Goal: Transaction & Acquisition: Book appointment/travel/reservation

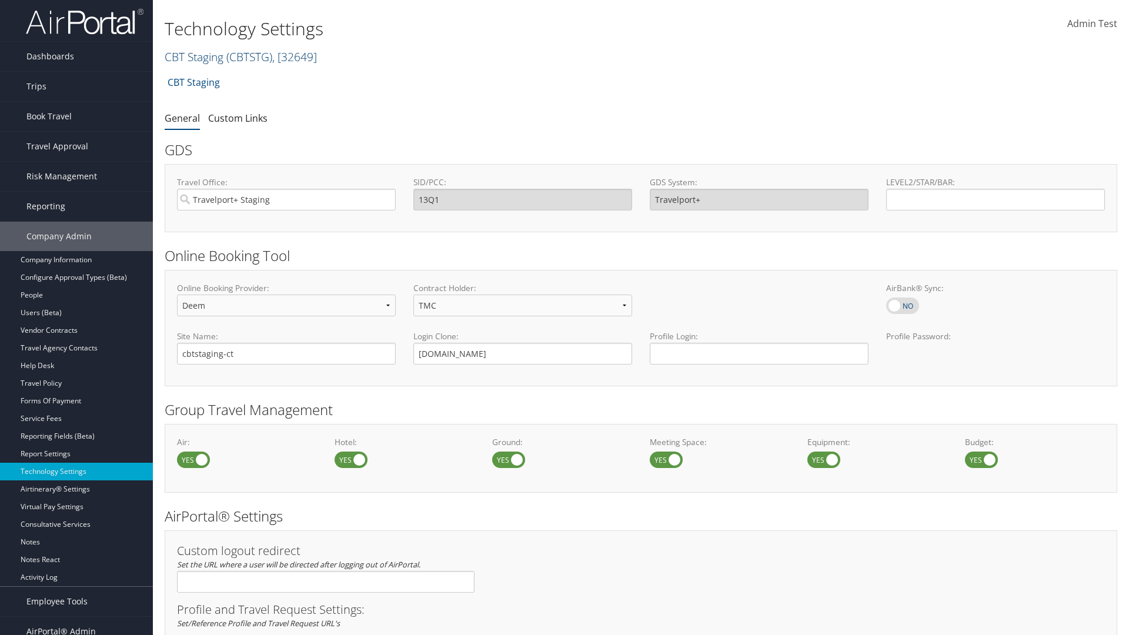
click at [194, 56] on link "CBT Staging ( CBTSTG ) , [ 32649 ]" at bounding box center [241, 57] width 152 height 16
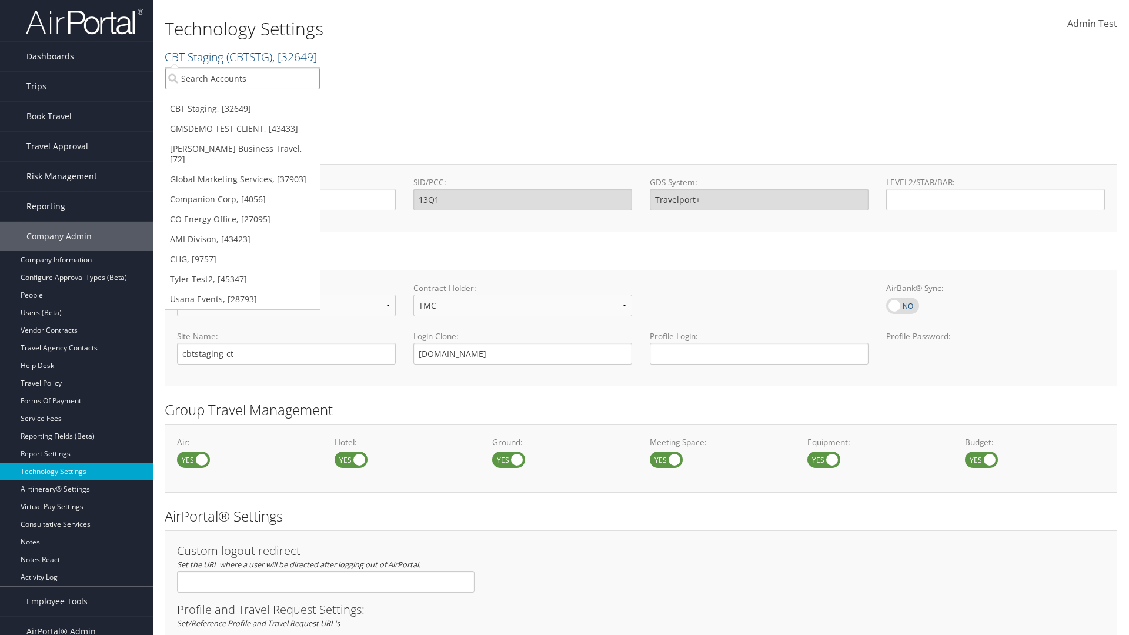
click at [242, 78] on input "search" at bounding box center [242, 79] width 155 height 22
type input "CBTSTG"
click at [242, 100] on div "CBT Staging (CBTSTG), [32649]" at bounding box center [243, 100] width 168 height 11
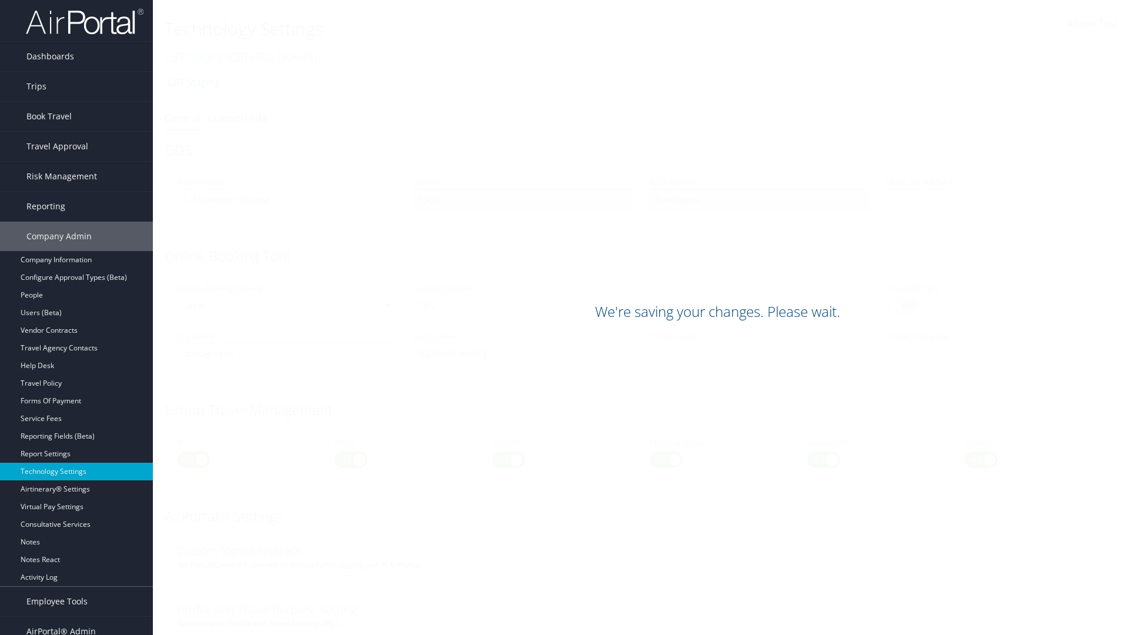
scroll to position [720, 0]
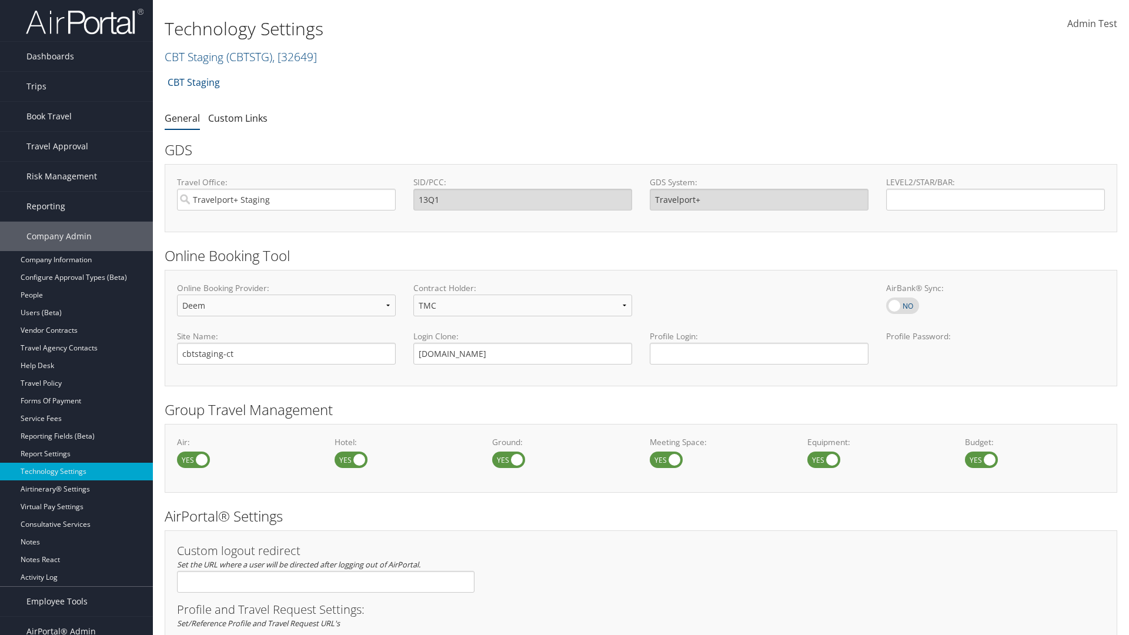
scroll to position [720, 0]
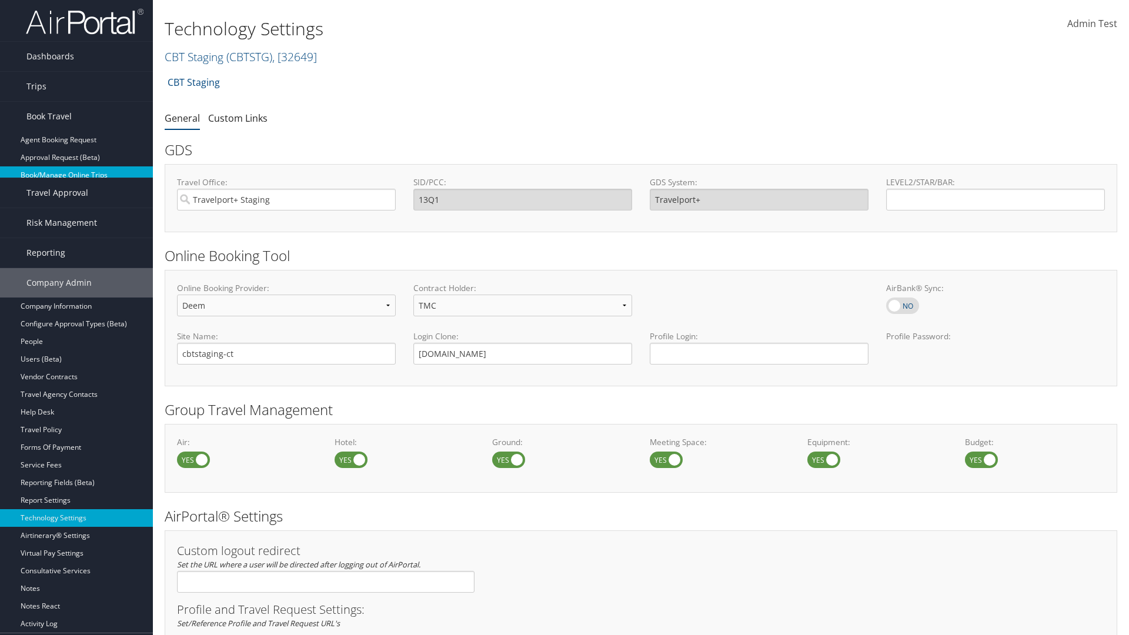
click at [76, 166] on link "Book/Manage Online Trips" at bounding box center [76, 175] width 153 height 18
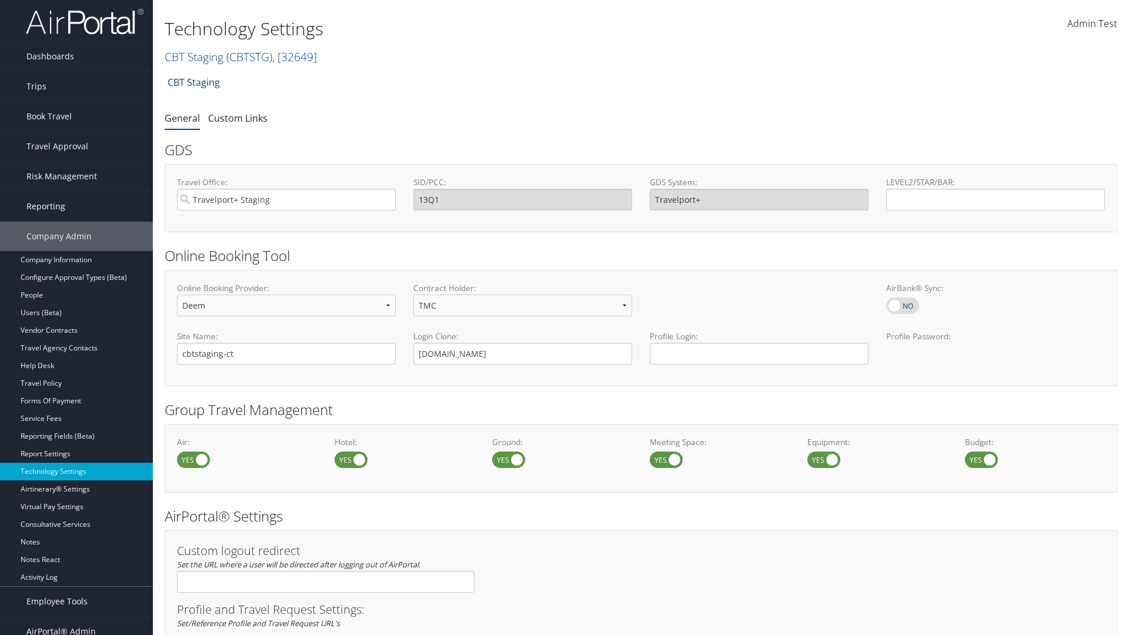
select select "4"
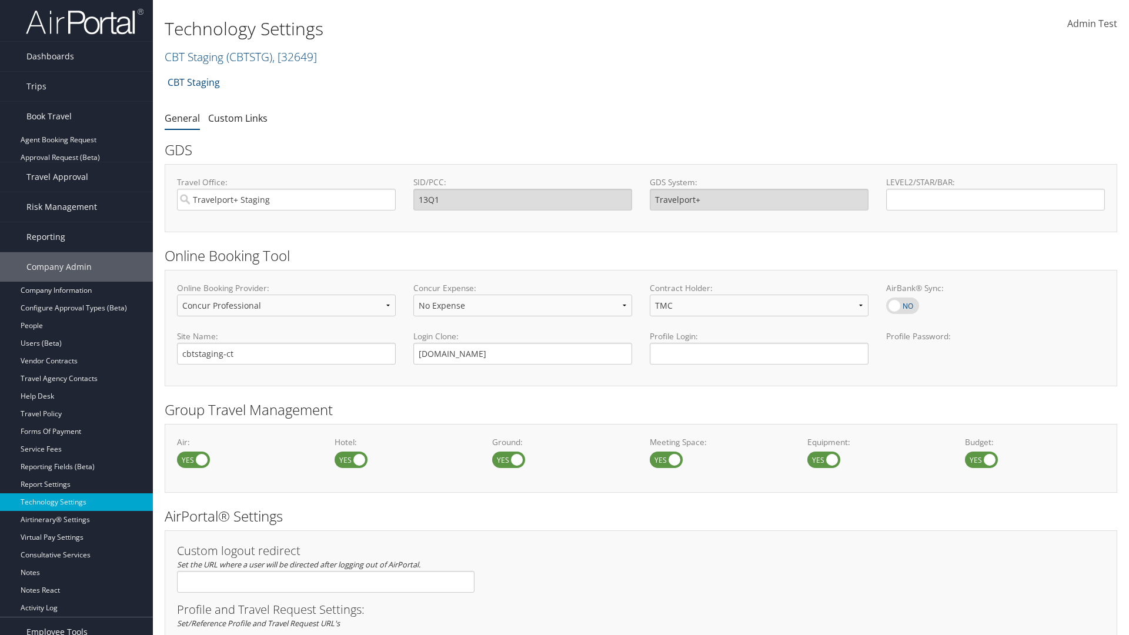
click at [76, 168] on link "Book/Manage Online Trips" at bounding box center [76, 175] width 153 height 18
